Goal: Find contact information: Find contact information

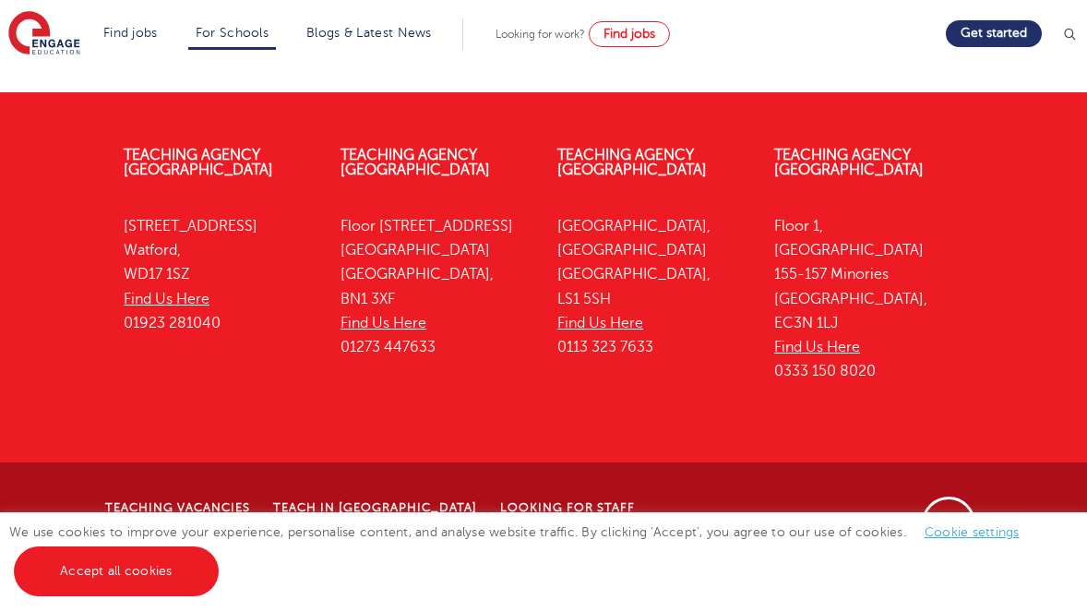
scroll to position [5304, 0]
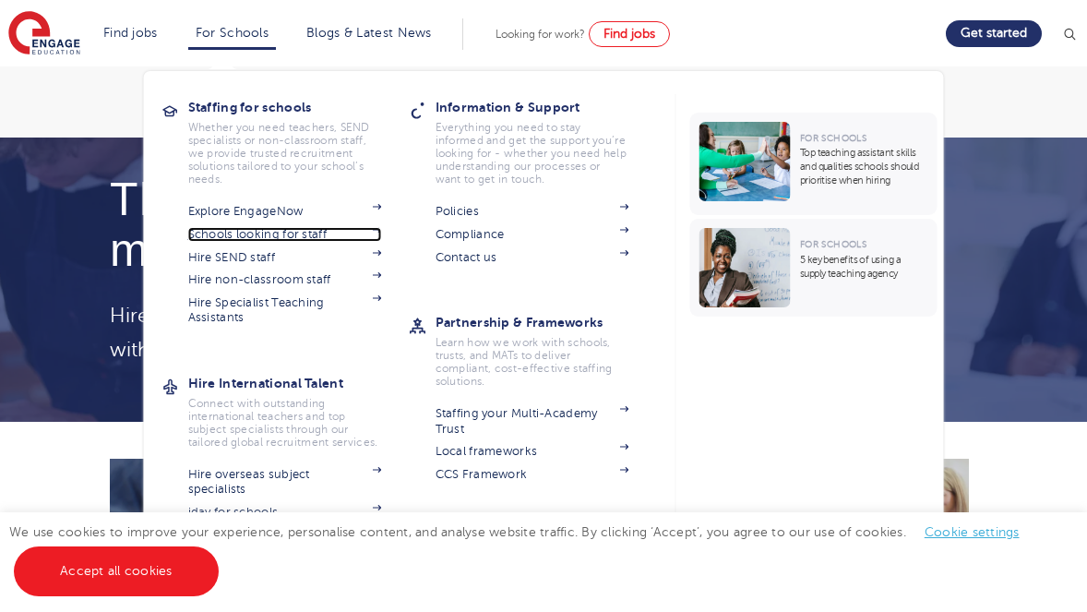
click at [236, 232] on link "Schools looking for staff" at bounding box center [285, 234] width 194 height 15
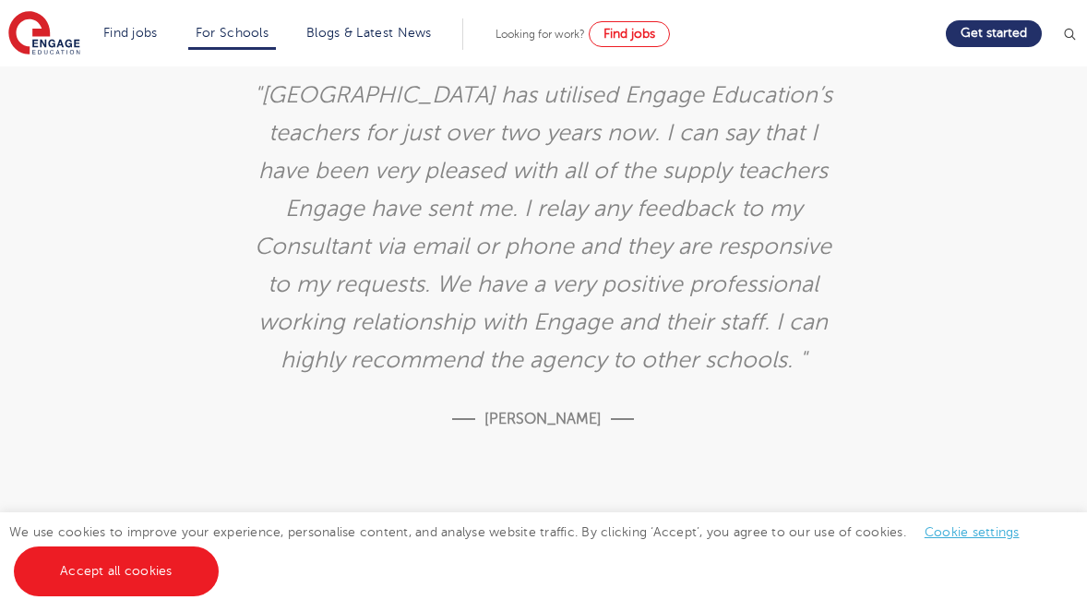
scroll to position [4400, 0]
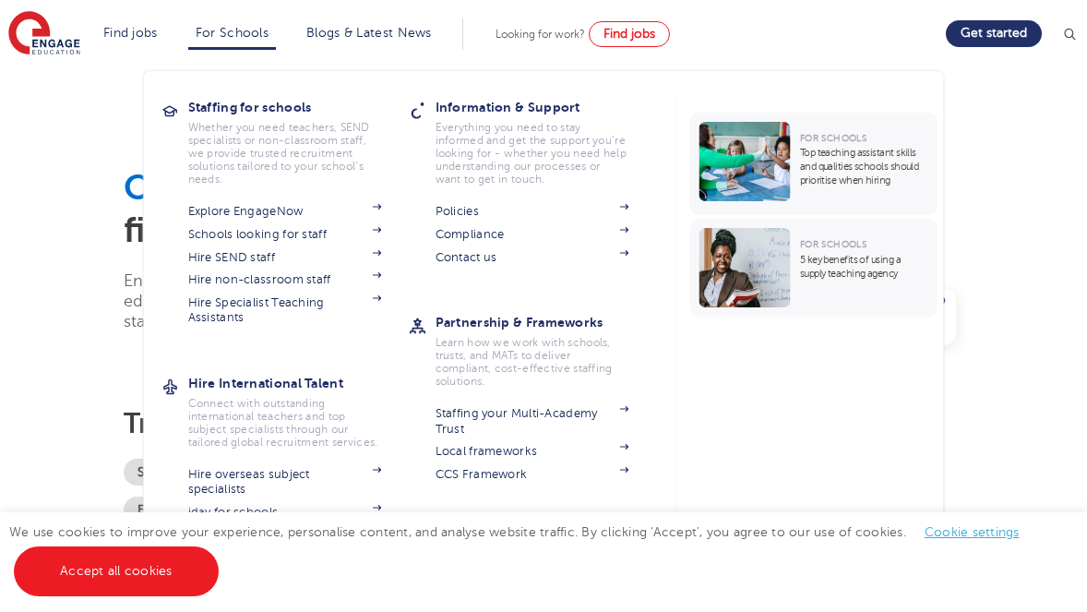
scroll to position [3, 0]
click at [244, 309] on link "Hire Specialist Teaching Assistants" at bounding box center [285, 310] width 194 height 30
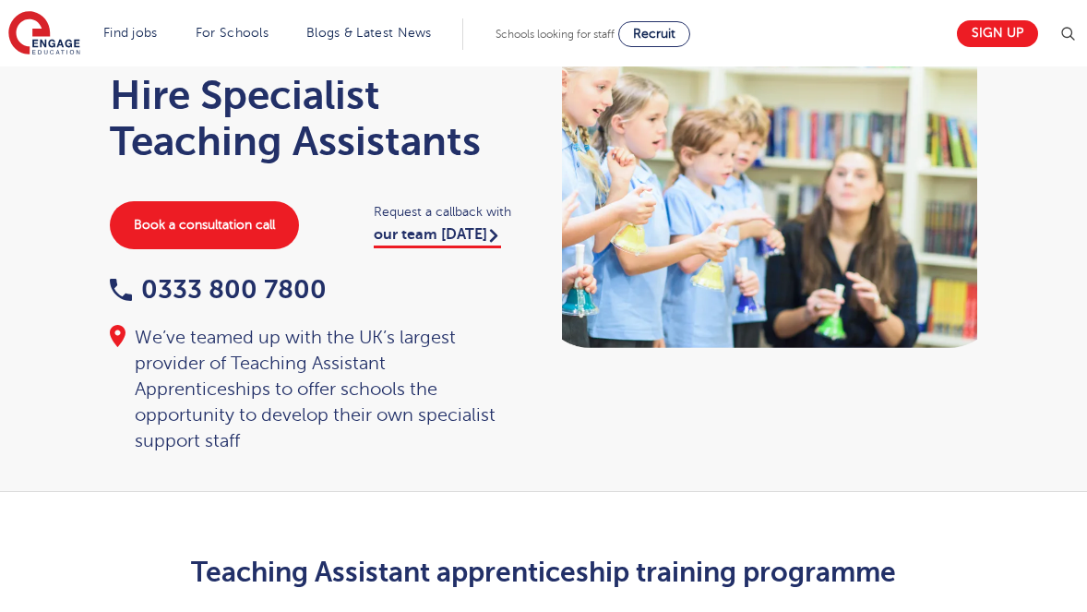
scroll to position [84, 0]
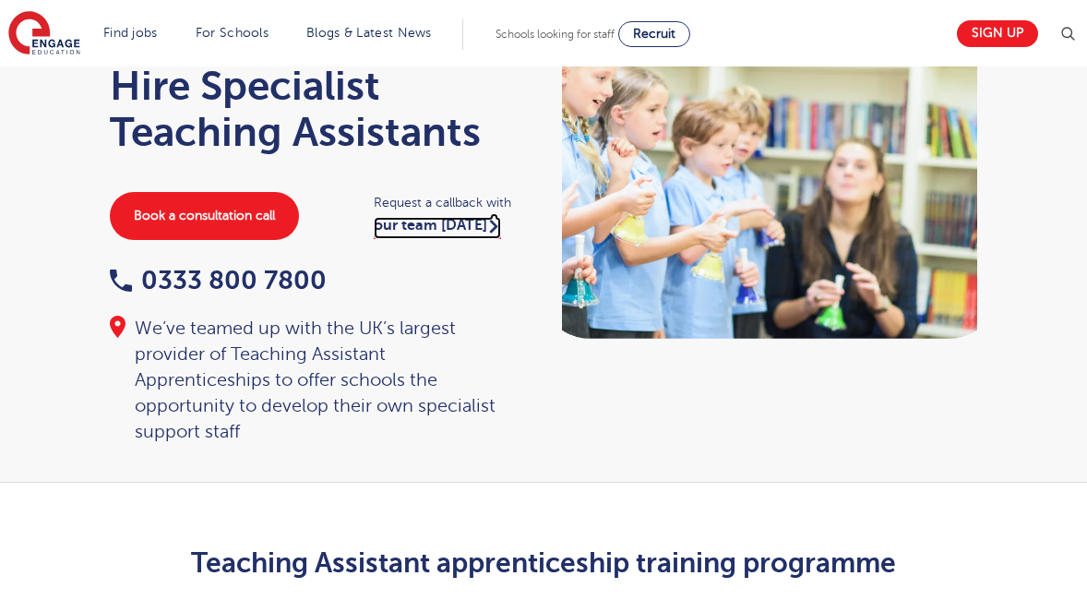
click at [453, 232] on link "our team today" at bounding box center [437, 228] width 127 height 22
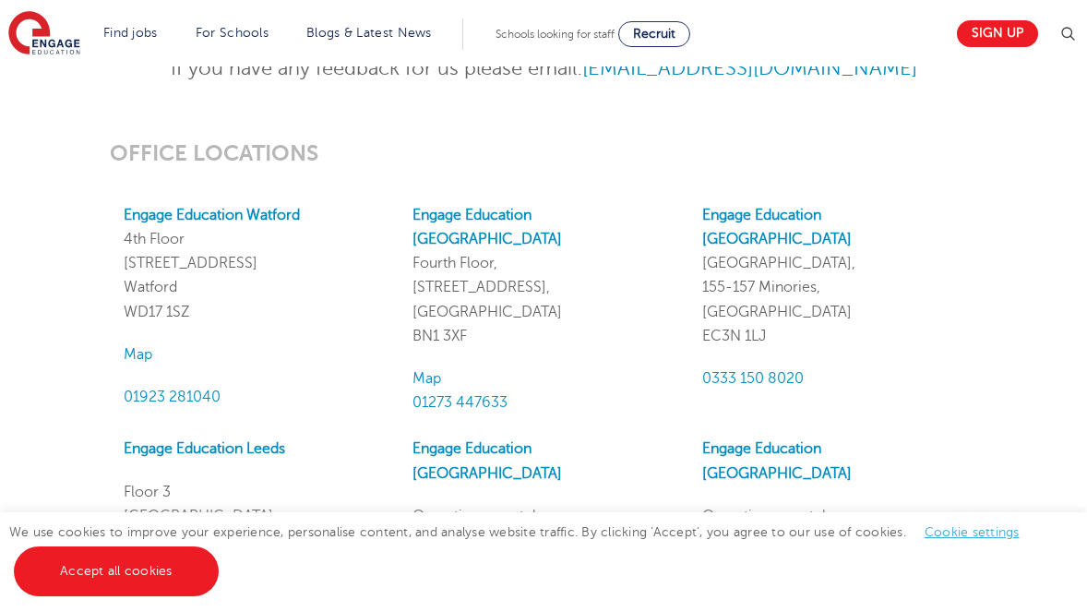
scroll to position [1573, 0]
